Goal: Task Accomplishment & Management: Manage account settings

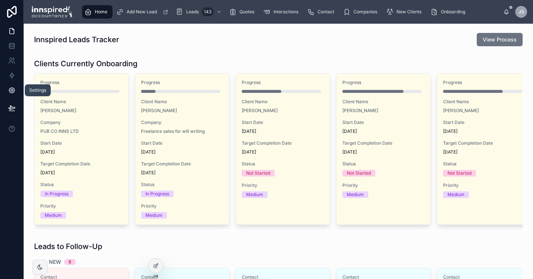
click at [11, 94] on link at bounding box center [11, 90] width 23 height 15
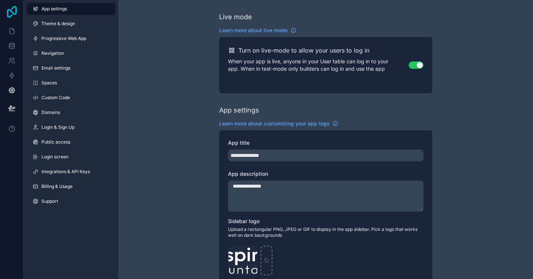
click at [12, 12] on icon at bounding box center [12, 12] width 10 height 12
